Goal: Task Accomplishment & Management: Manage account settings

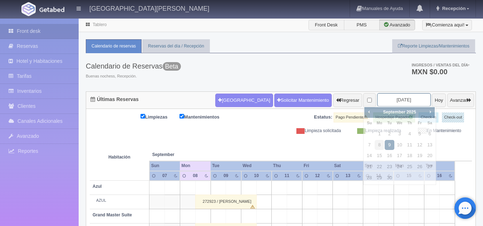
click at [400, 104] on input "[DATE]" at bounding box center [404, 99] width 54 height 13
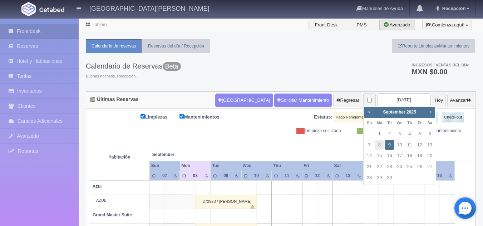
click at [429, 111] on span "Next" at bounding box center [430, 112] width 6 height 6
click at [418, 146] on link "10" at bounding box center [419, 145] width 9 height 10
type input "[DATE]"
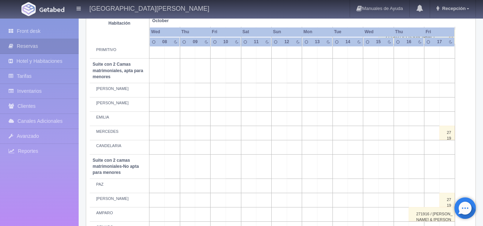
scroll to position [486, 0]
